Goal: Use online tool/utility: Utilize a website feature to perform a specific function

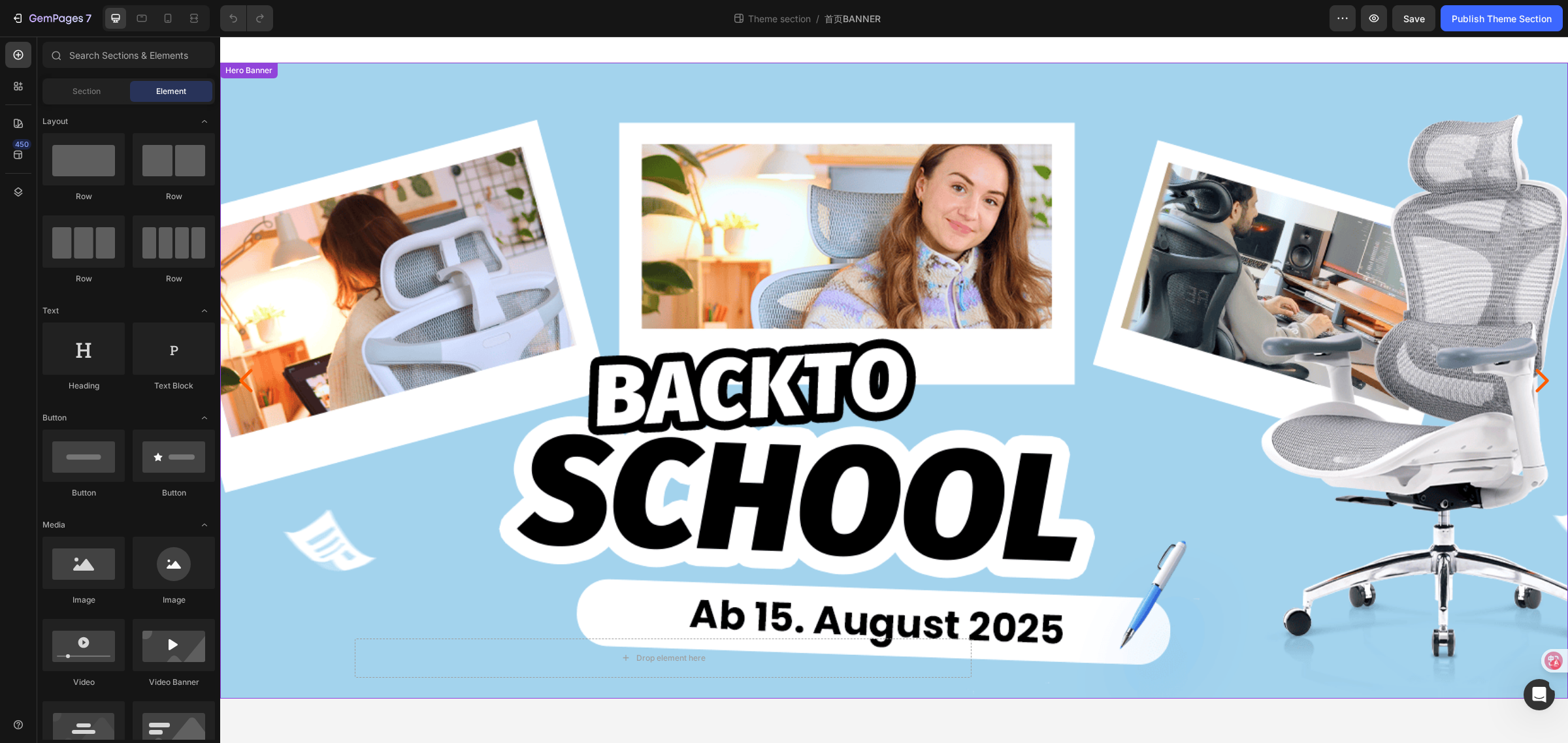
click at [791, 152] on div "Background Image" at bounding box center [894, 381] width 1348 height 636
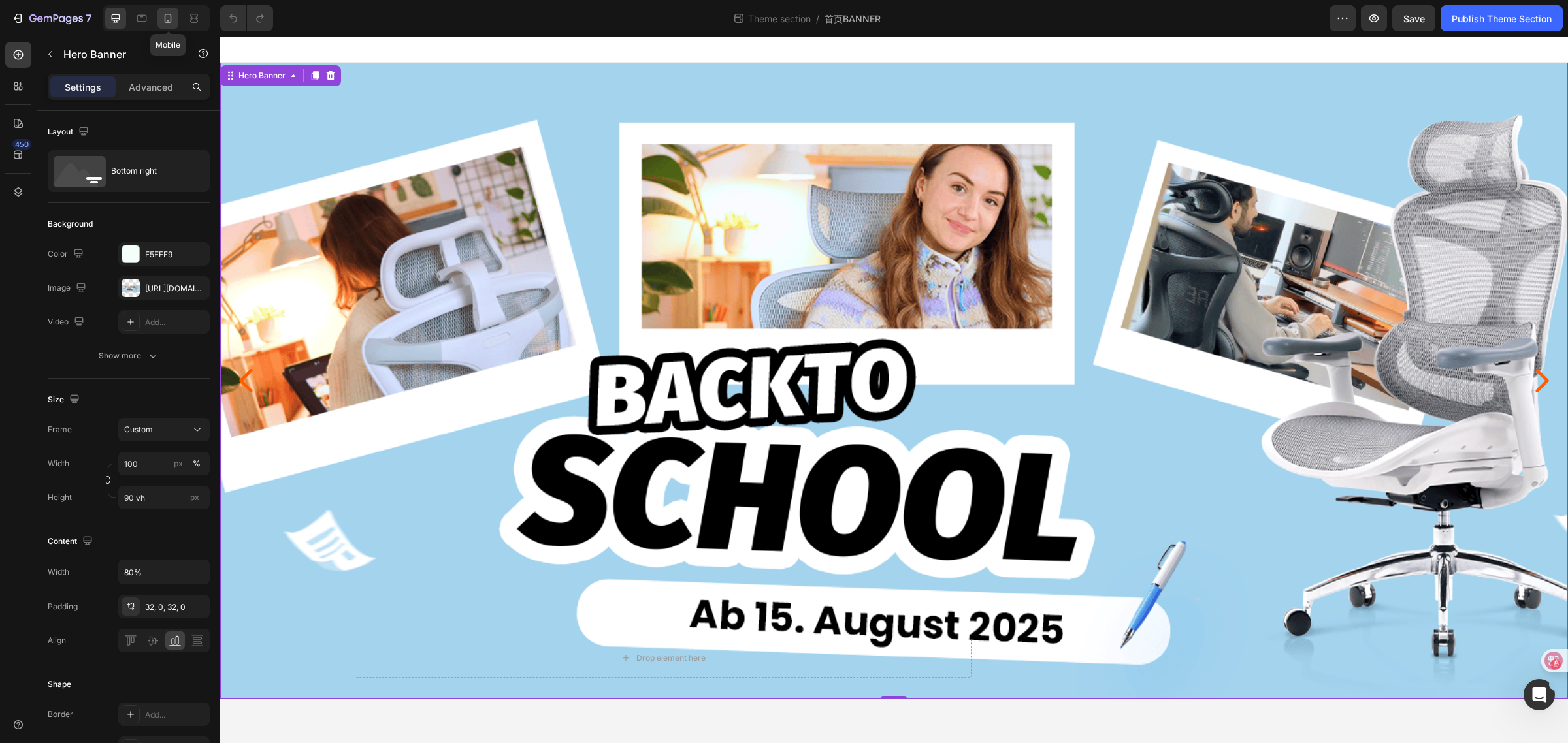
click at [168, 28] on div at bounding box center [168, 18] width 21 height 21
type input "500"
type input "100%"
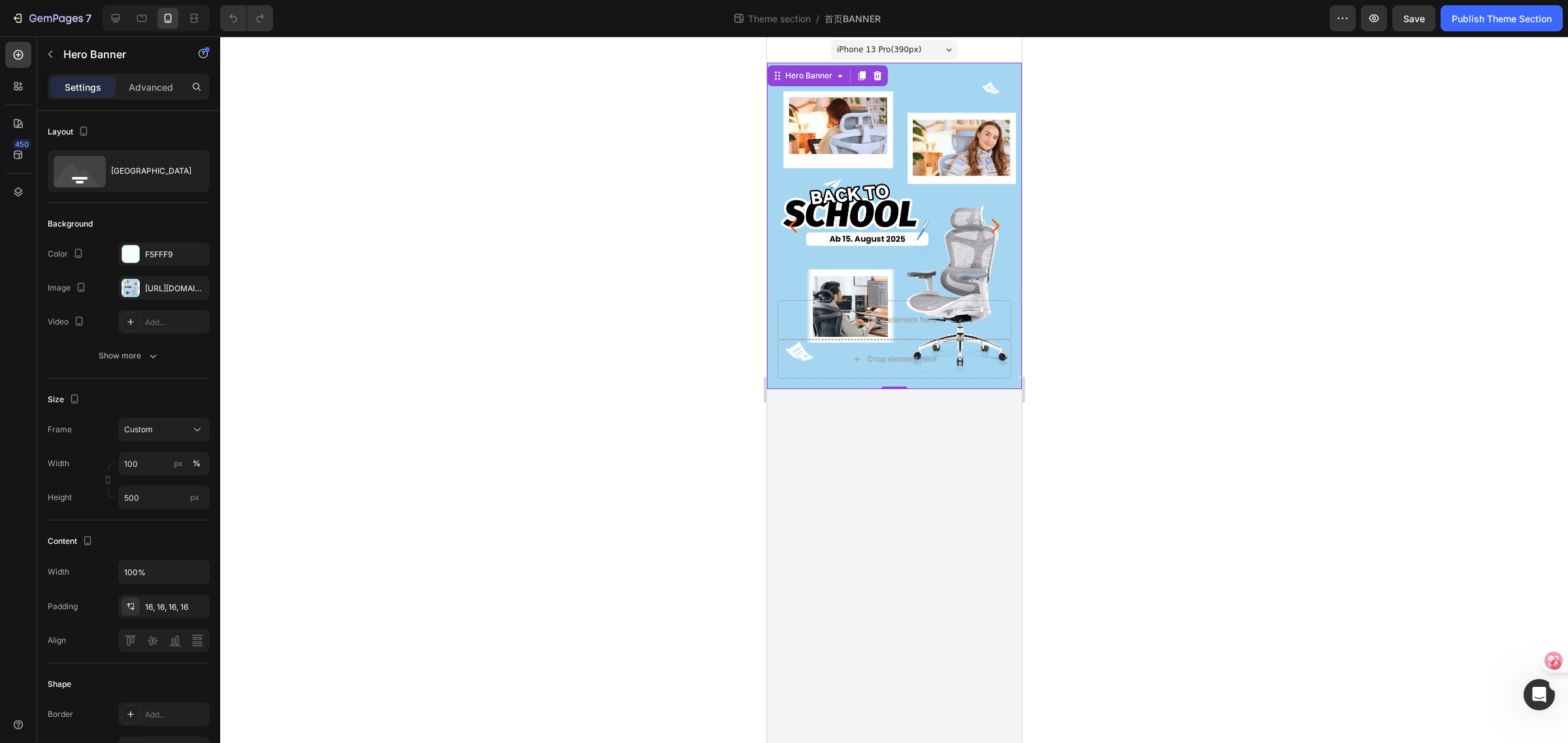
click at [890, 148] on div "Background Image" at bounding box center [894, 226] width 255 height 326
click at [992, 220] on icon "Carousel Next Arrow" at bounding box center [995, 226] width 8 height 14
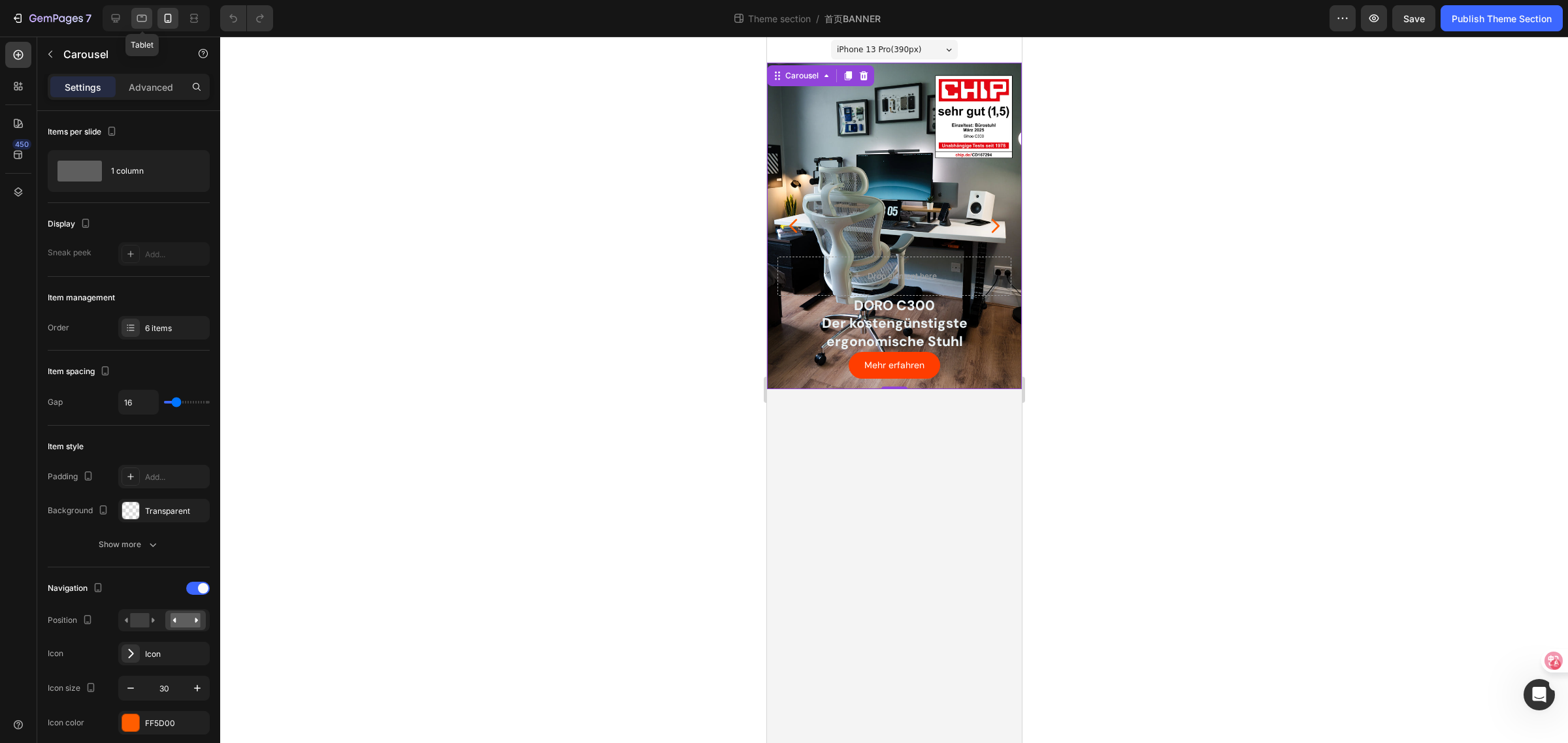
click at [145, 17] on icon at bounding box center [141, 18] width 13 height 13
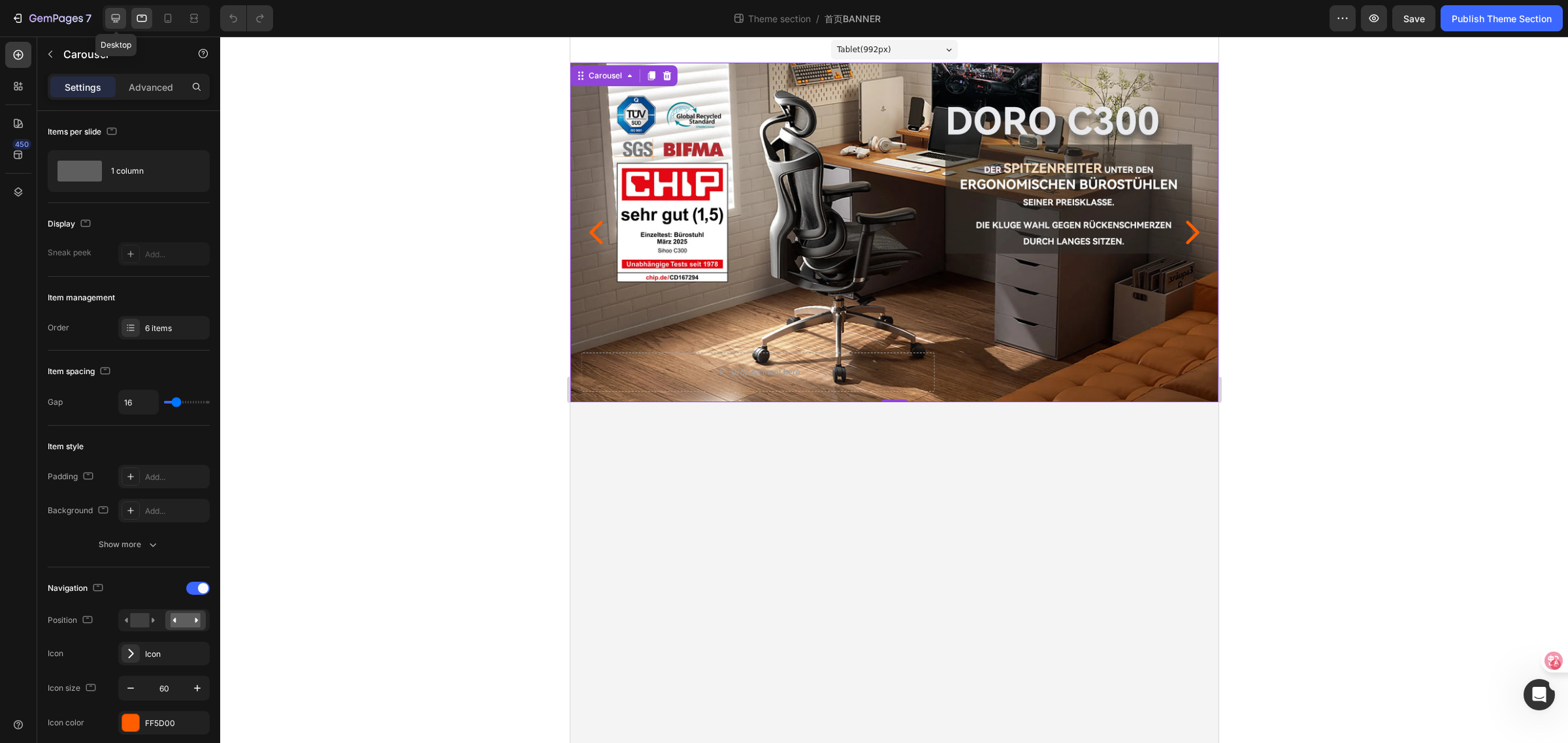
click at [112, 15] on icon at bounding box center [116, 18] width 9 height 9
type input "100"
